Goal: Information Seeking & Learning: Learn about a topic

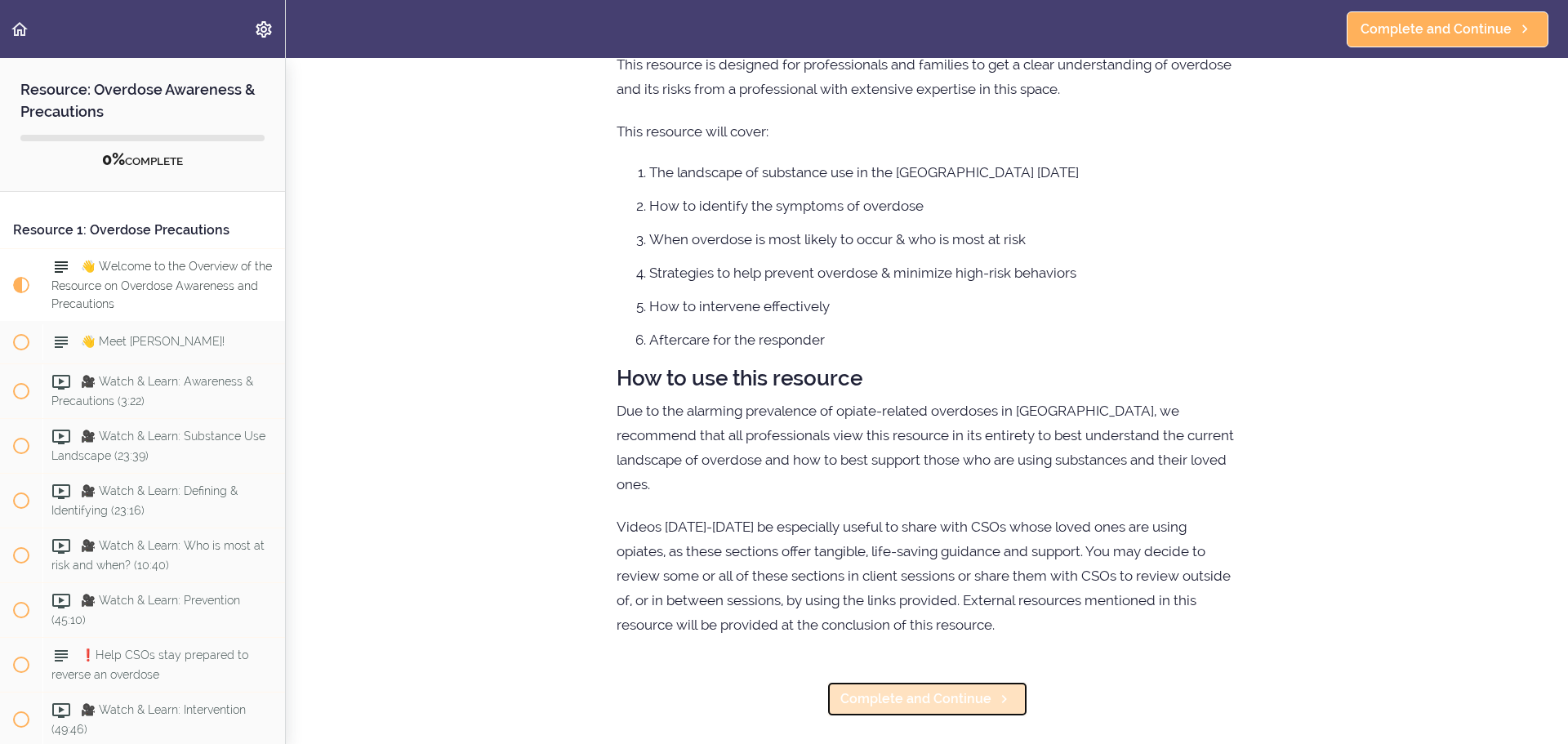
click at [918, 690] on span "Complete and Continue" at bounding box center [916, 699] width 151 height 19
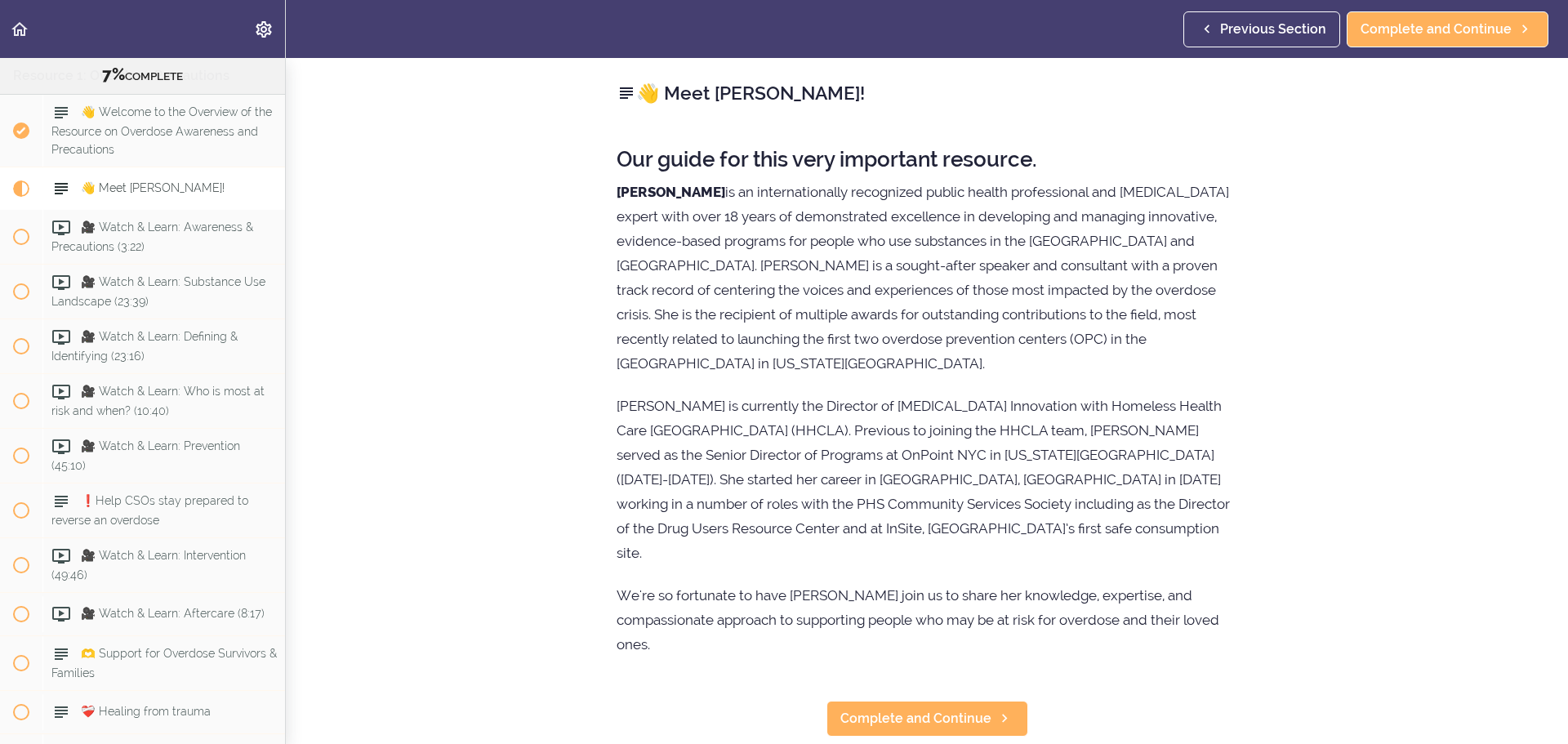
scroll to position [203, 0]
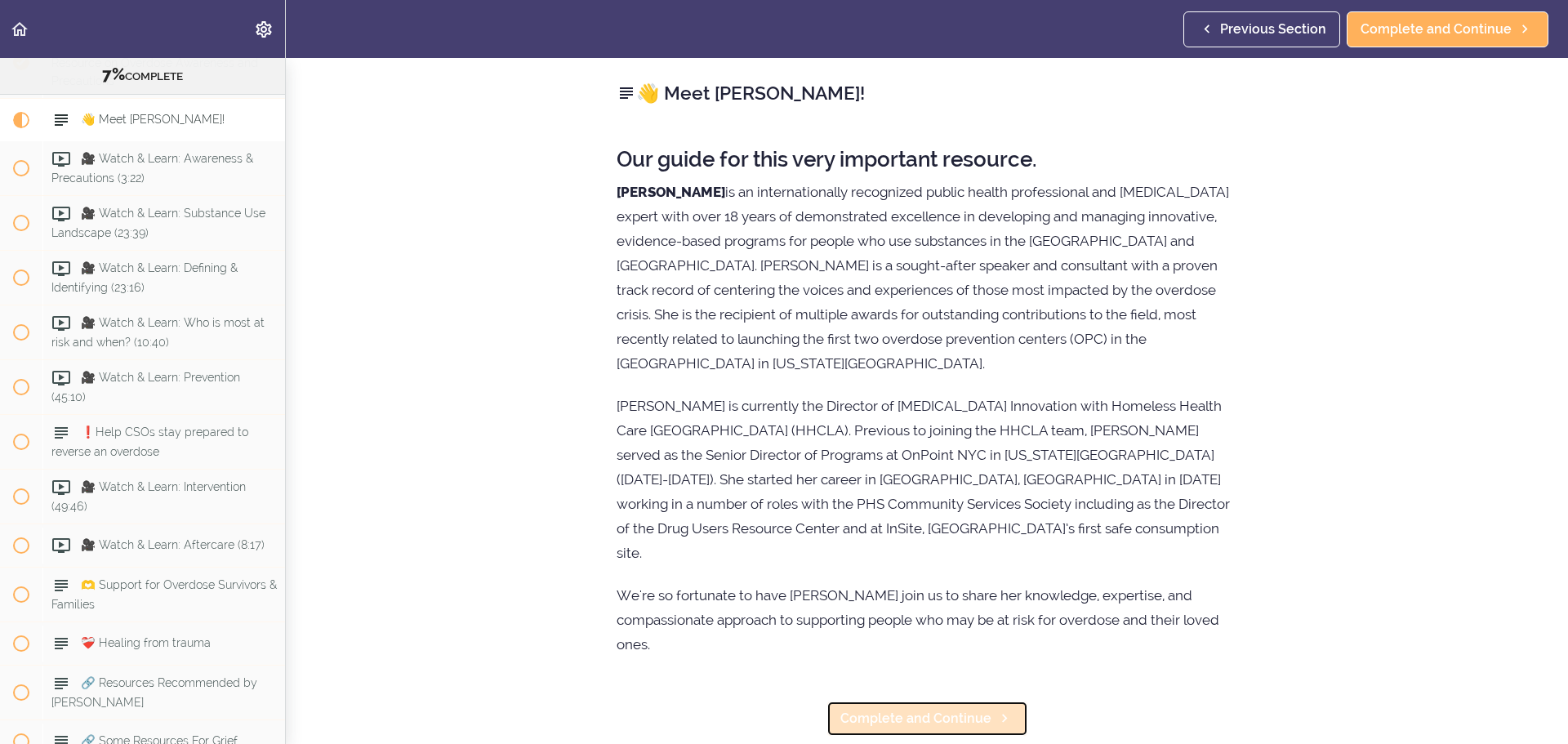
click at [932, 709] on span "Complete and Continue" at bounding box center [916, 719] width 151 height 19
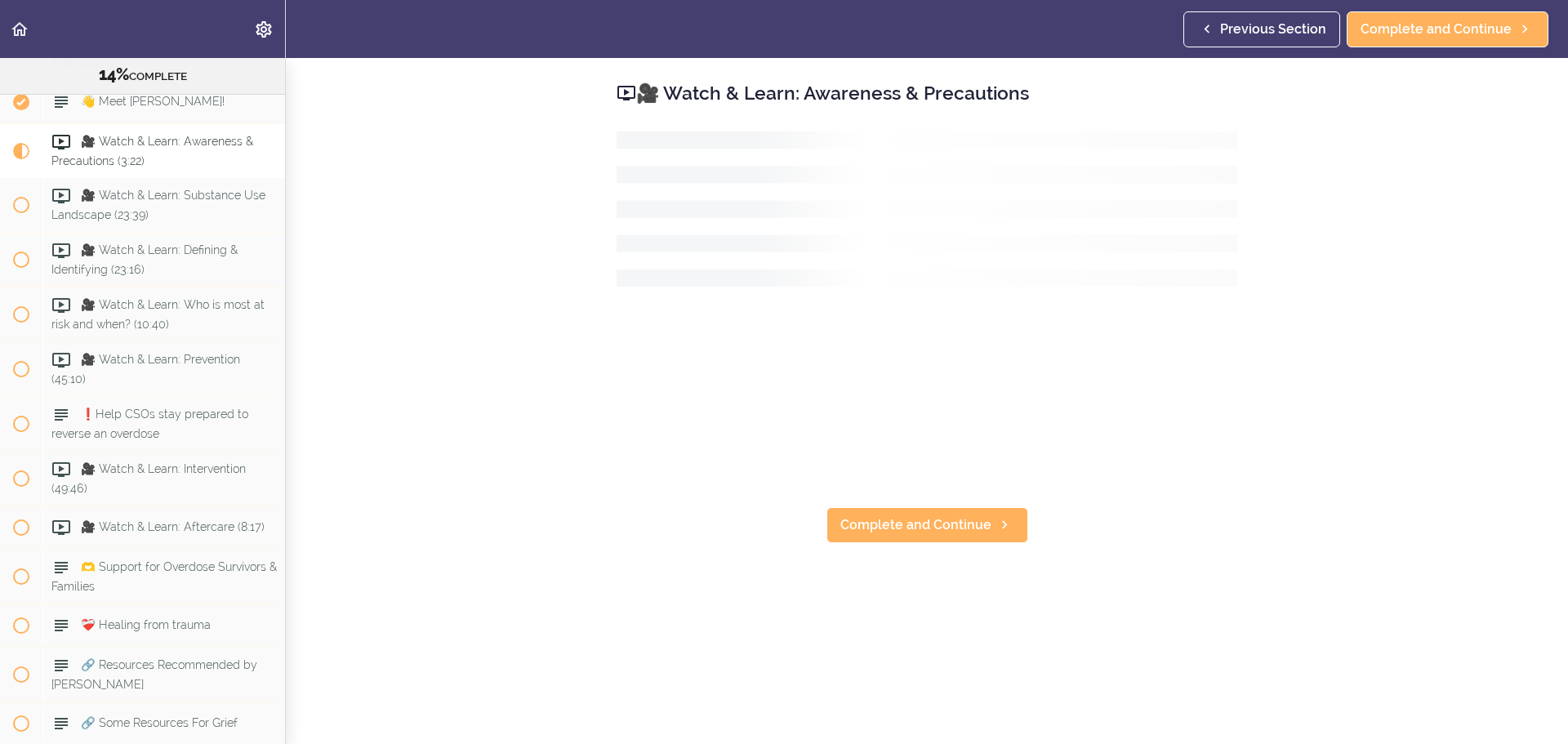
scroll to position [225, 0]
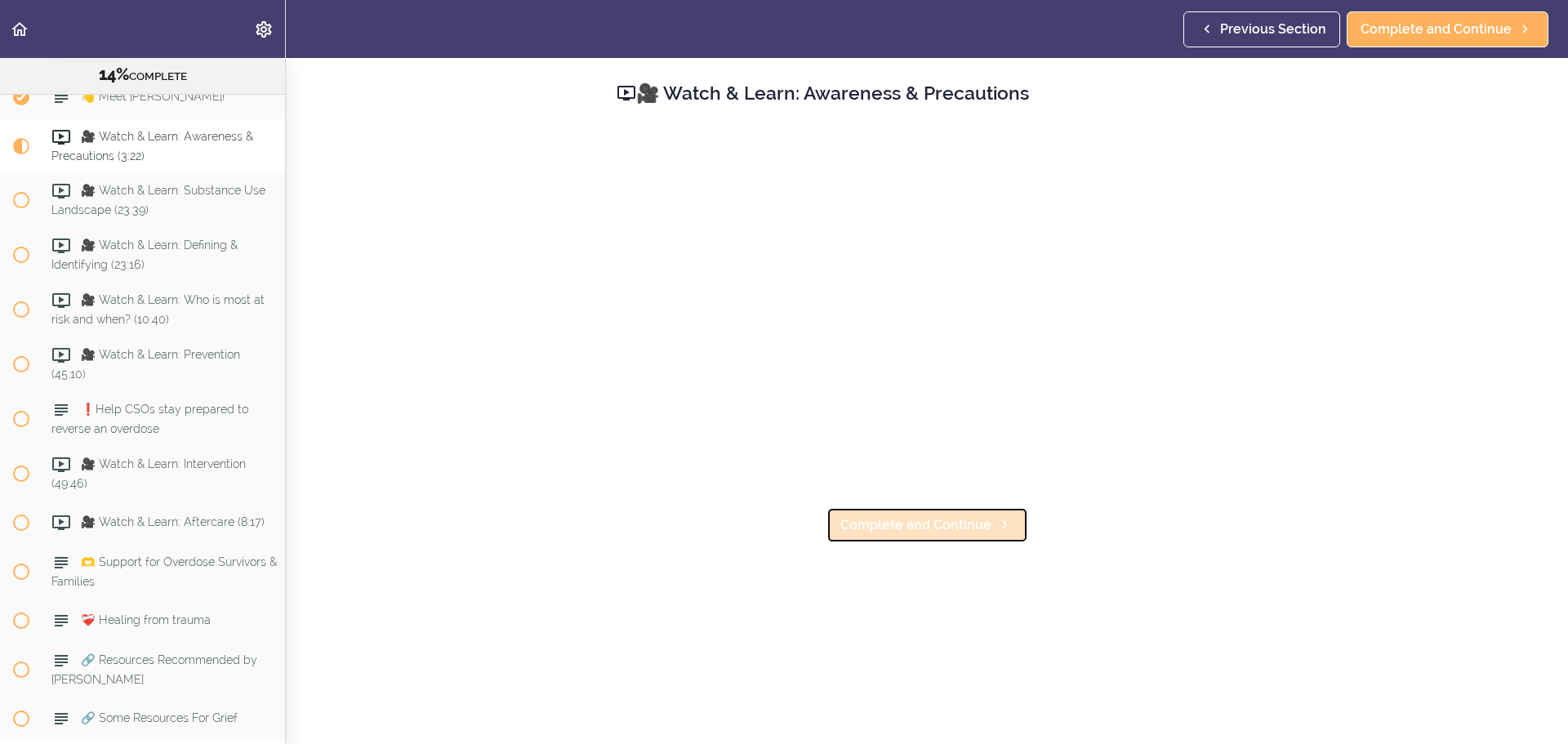
click at [938, 526] on span "Complete and Continue" at bounding box center [916, 525] width 151 height 19
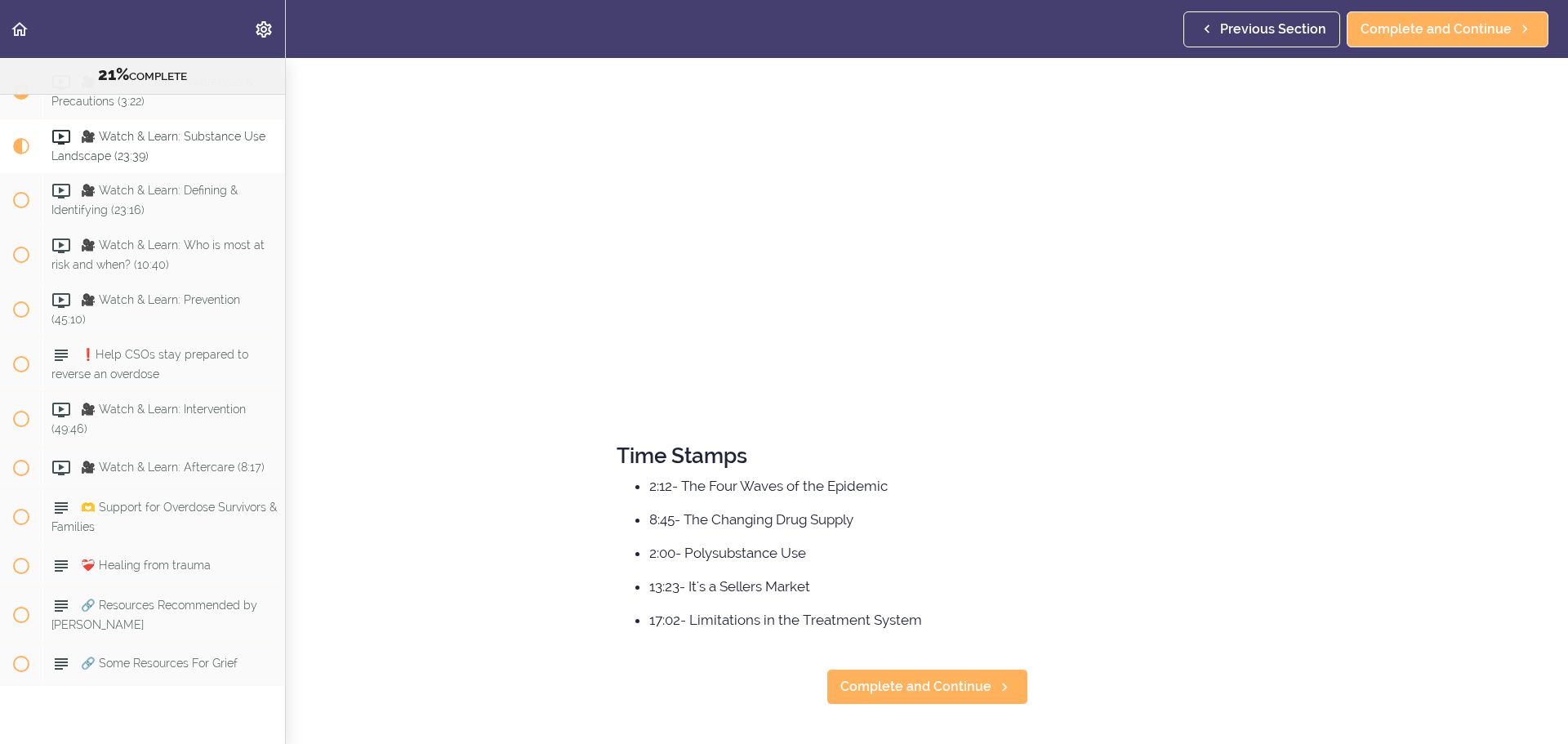
scroll to position [182, 0]
click at [919, 689] on link "Complete and Continue" at bounding box center [927, 686] width 202 height 36
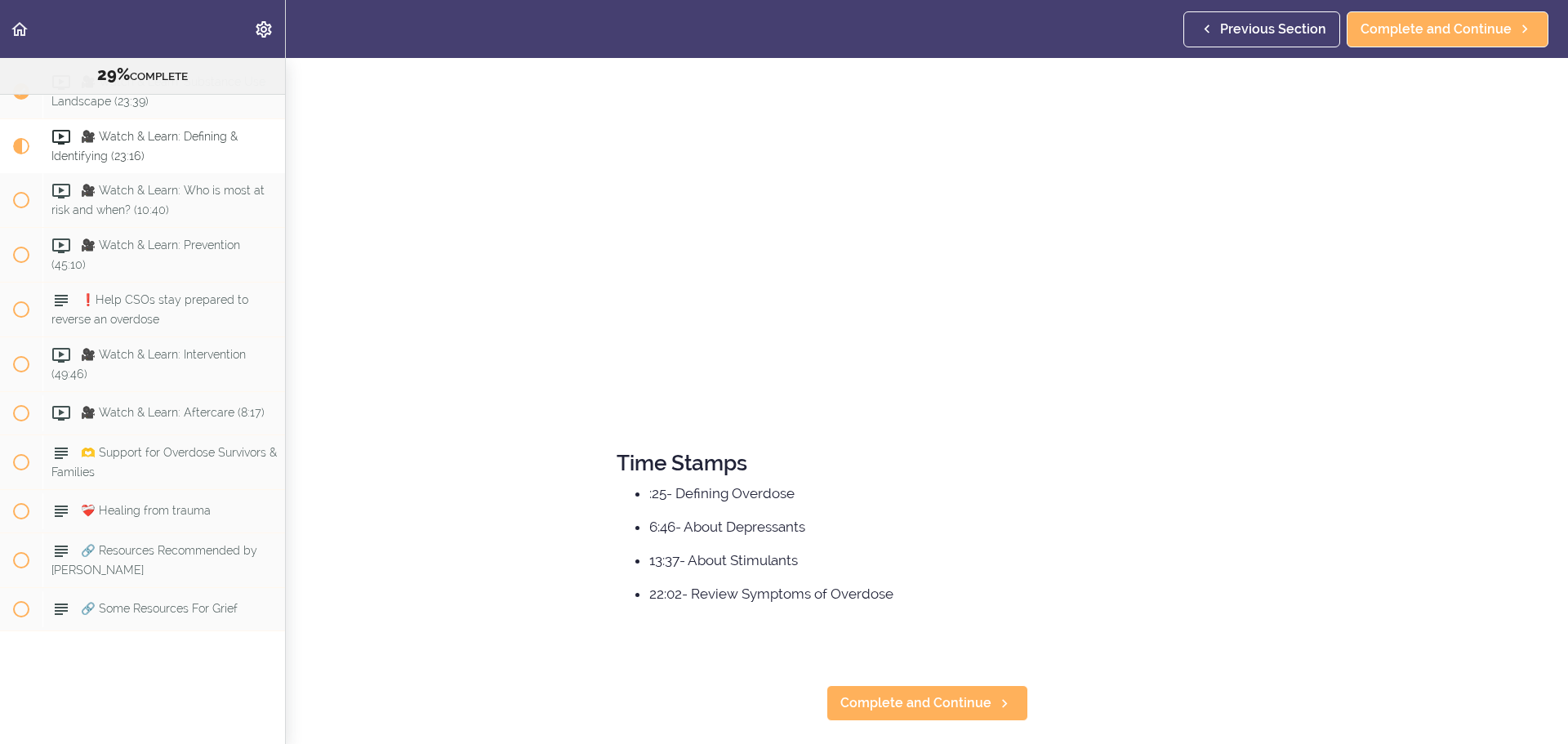
scroll to position [190, 0]
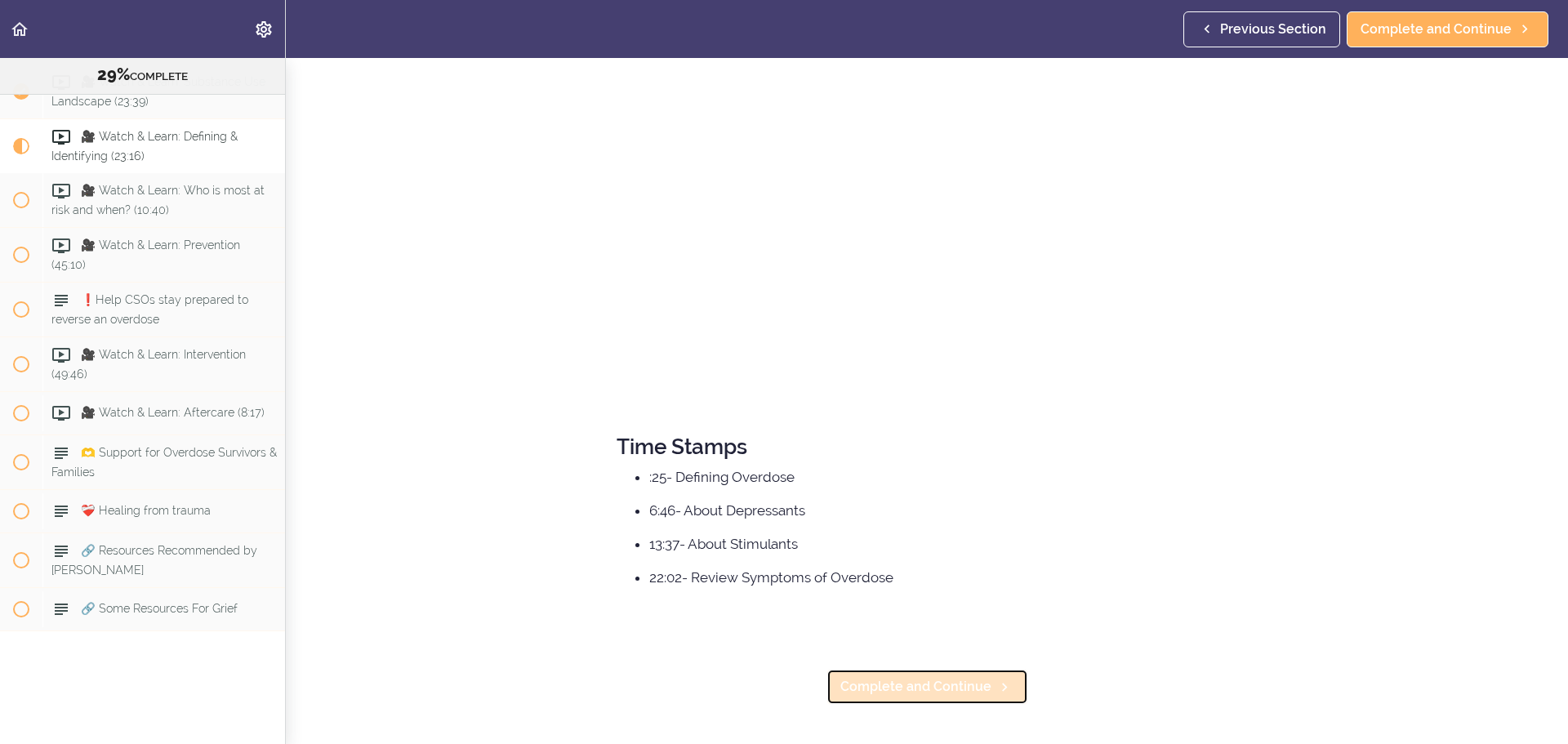
click at [923, 677] on span "Complete and Continue" at bounding box center [916, 687] width 151 height 19
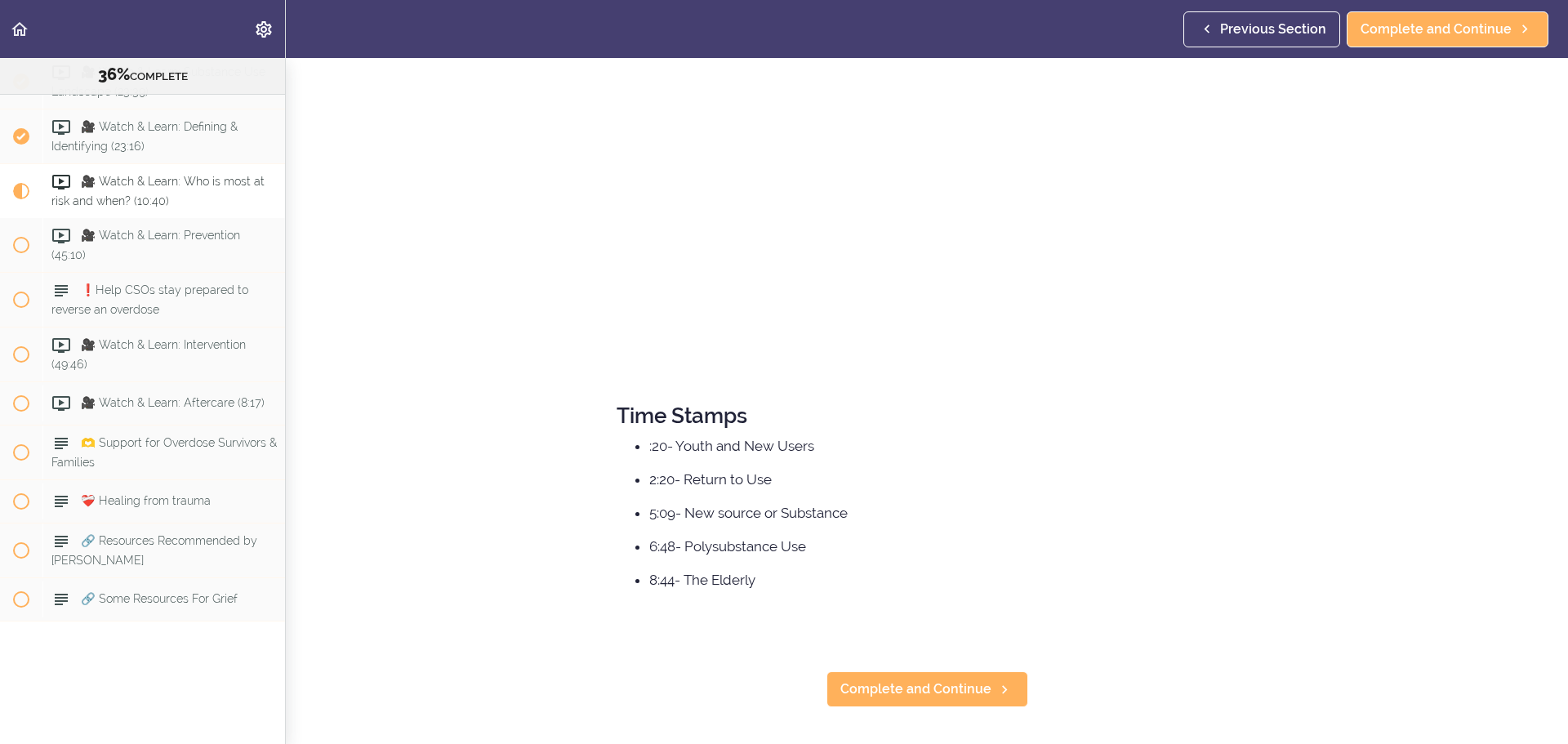
scroll to position [224, 0]
click at [948, 677] on span "Complete and Continue" at bounding box center [916, 687] width 151 height 19
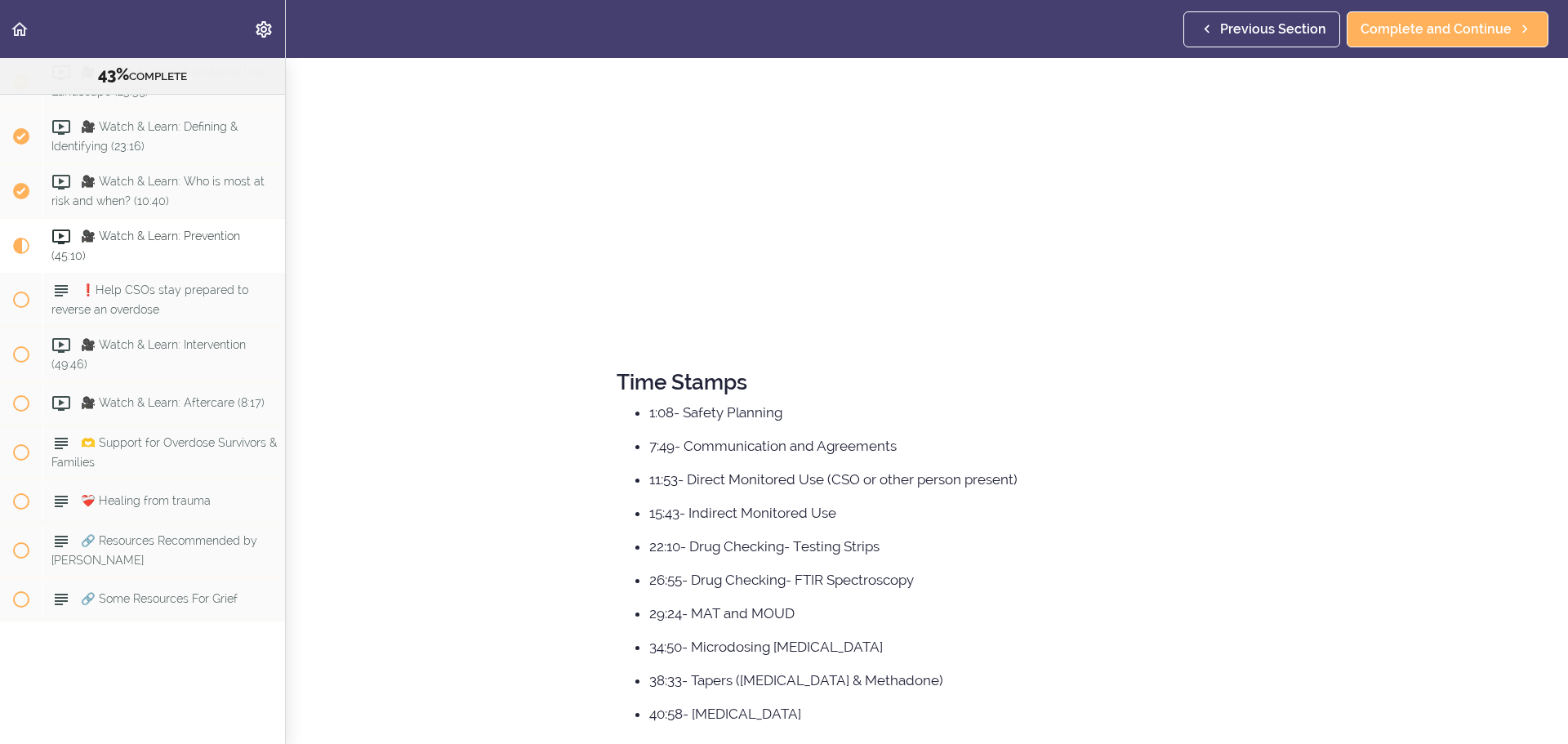
scroll to position [391, 0]
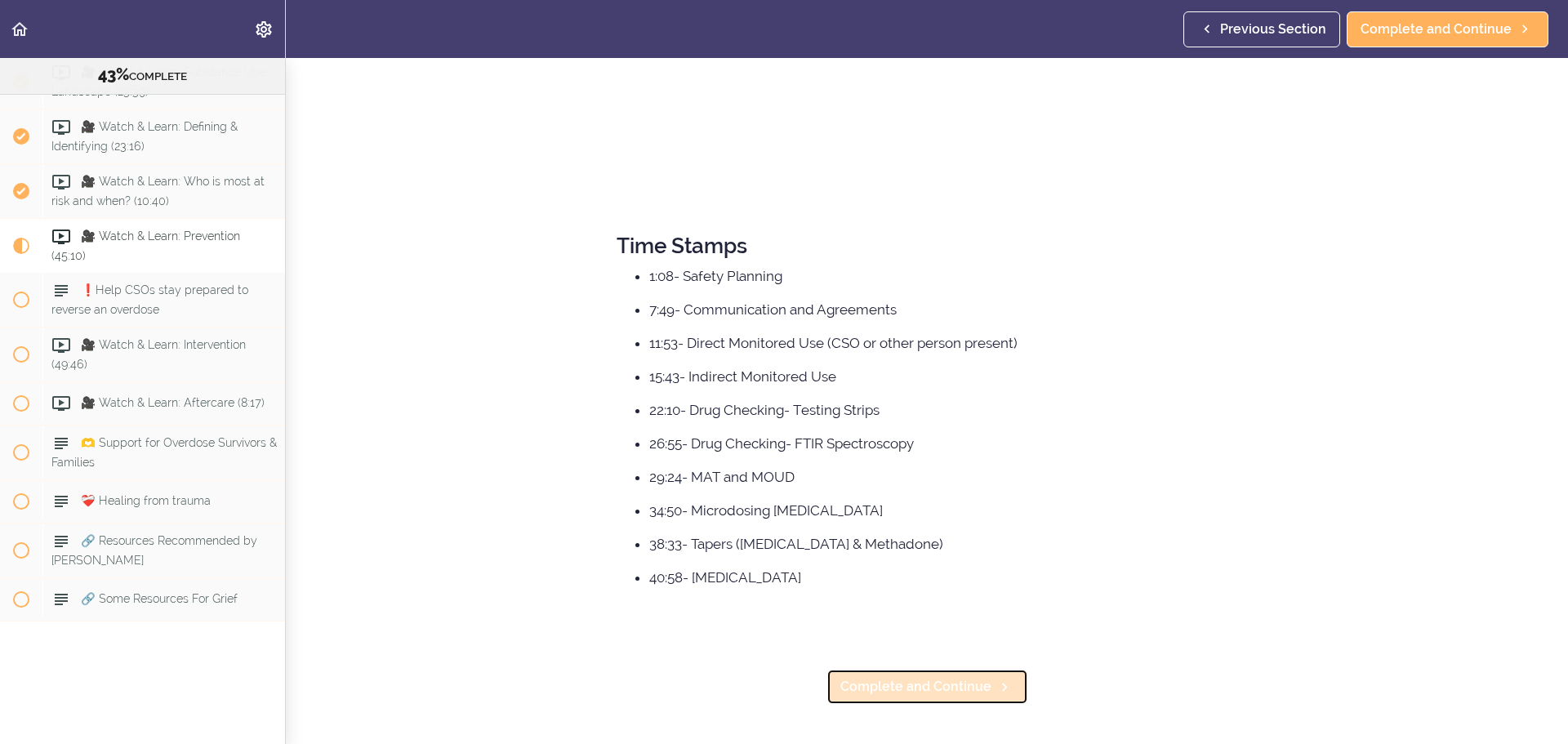
click at [937, 681] on span "Complete and Continue" at bounding box center [916, 687] width 151 height 19
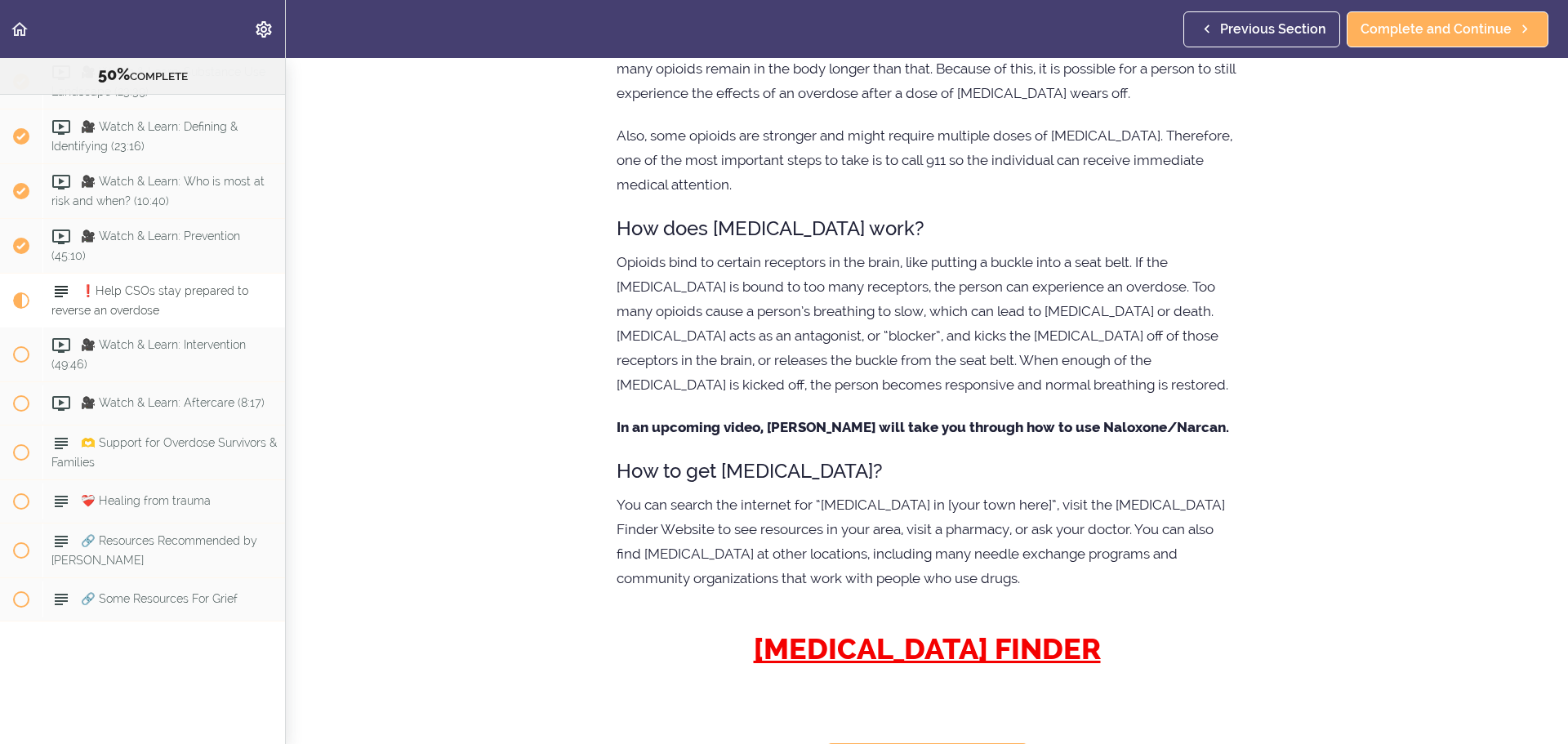
scroll to position [551, 0]
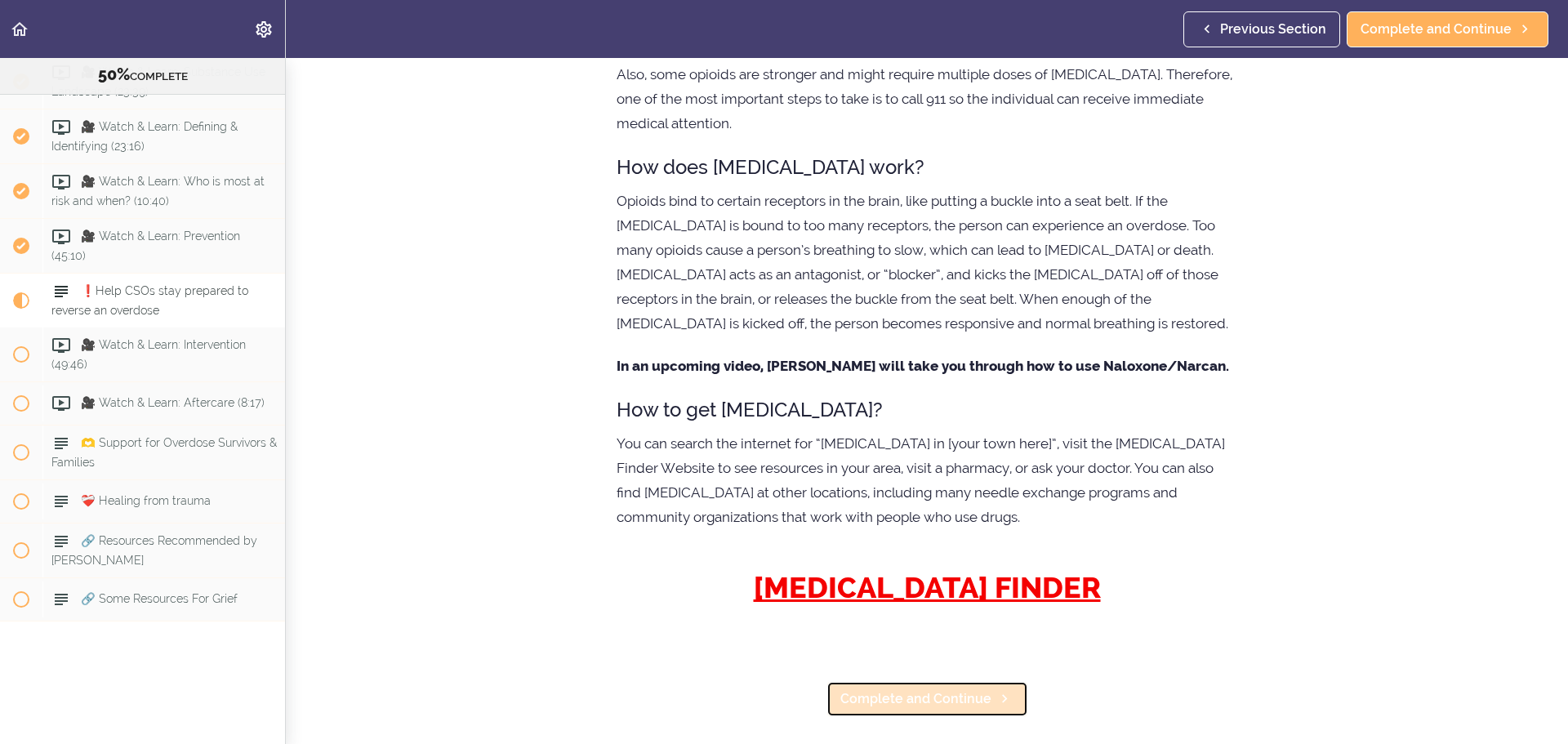
click at [929, 690] on span "Complete and Continue" at bounding box center [916, 699] width 151 height 19
